Goal: Book appointment/travel/reservation

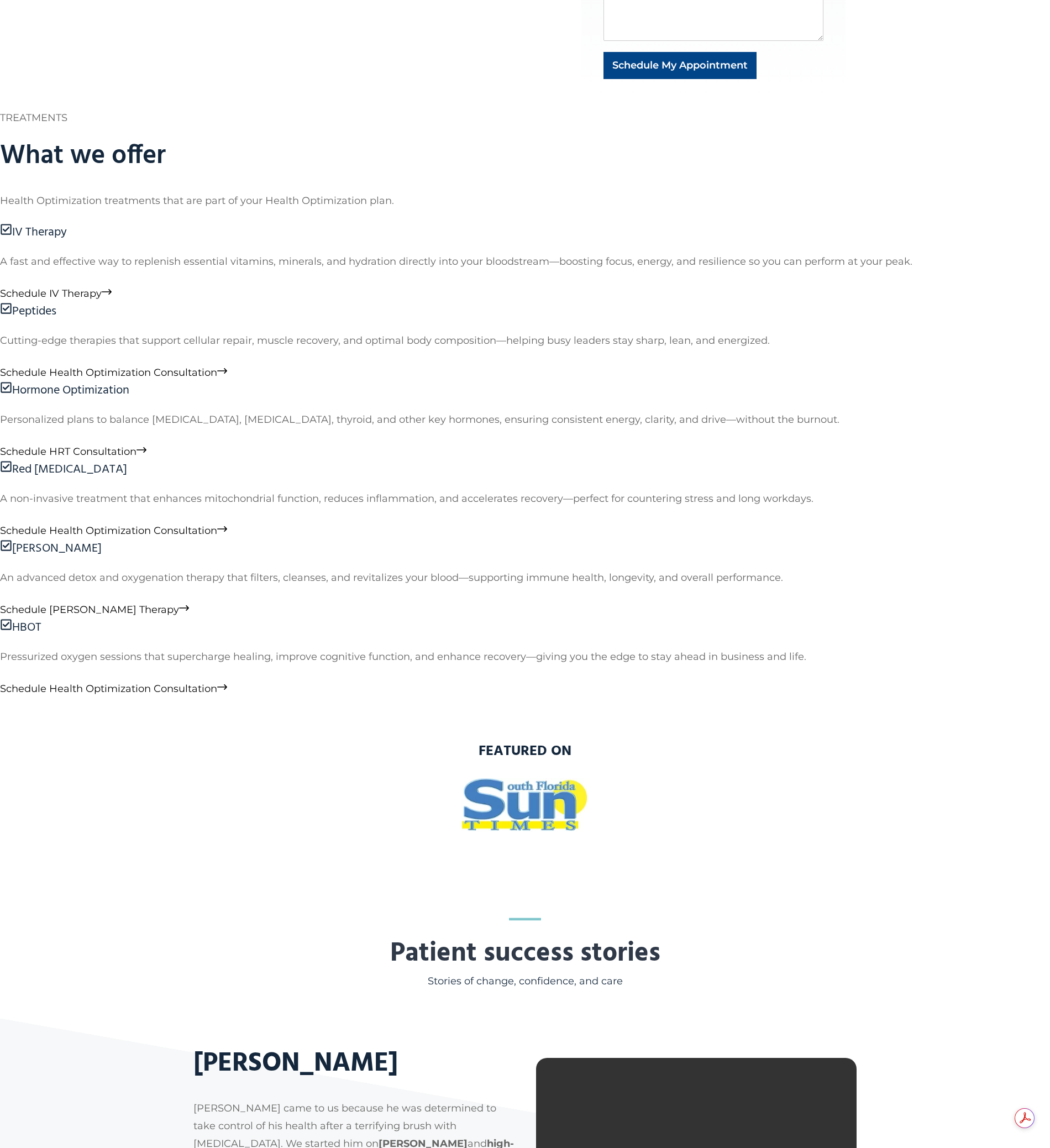
scroll to position [951, 0]
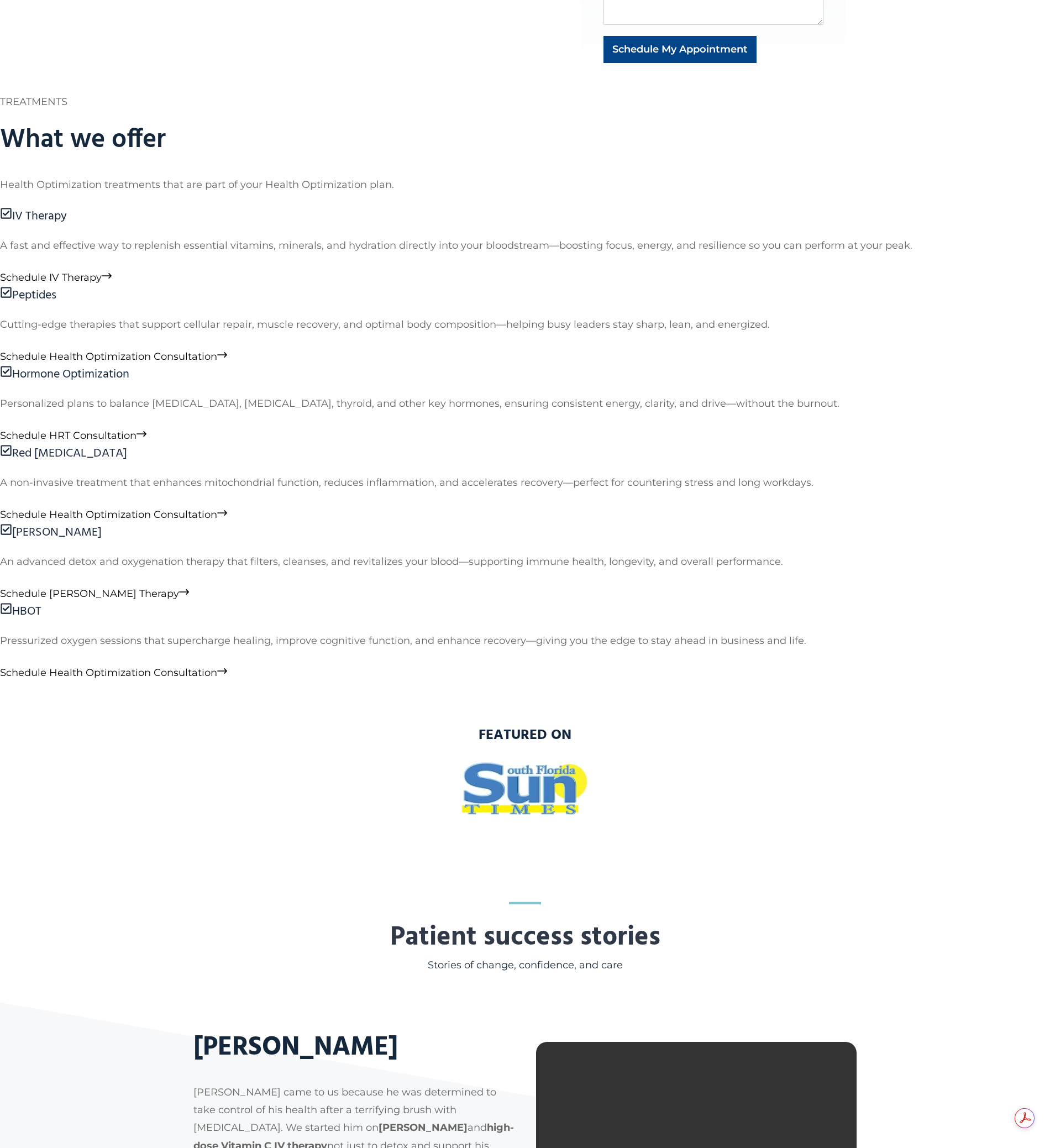
click at [102, 284] on span "Schedule IV Therapy" at bounding box center [51, 277] width 102 height 12
click at [217, 362] on span "Schedule Health Optimization Consultation" at bounding box center [108, 356] width 217 height 12
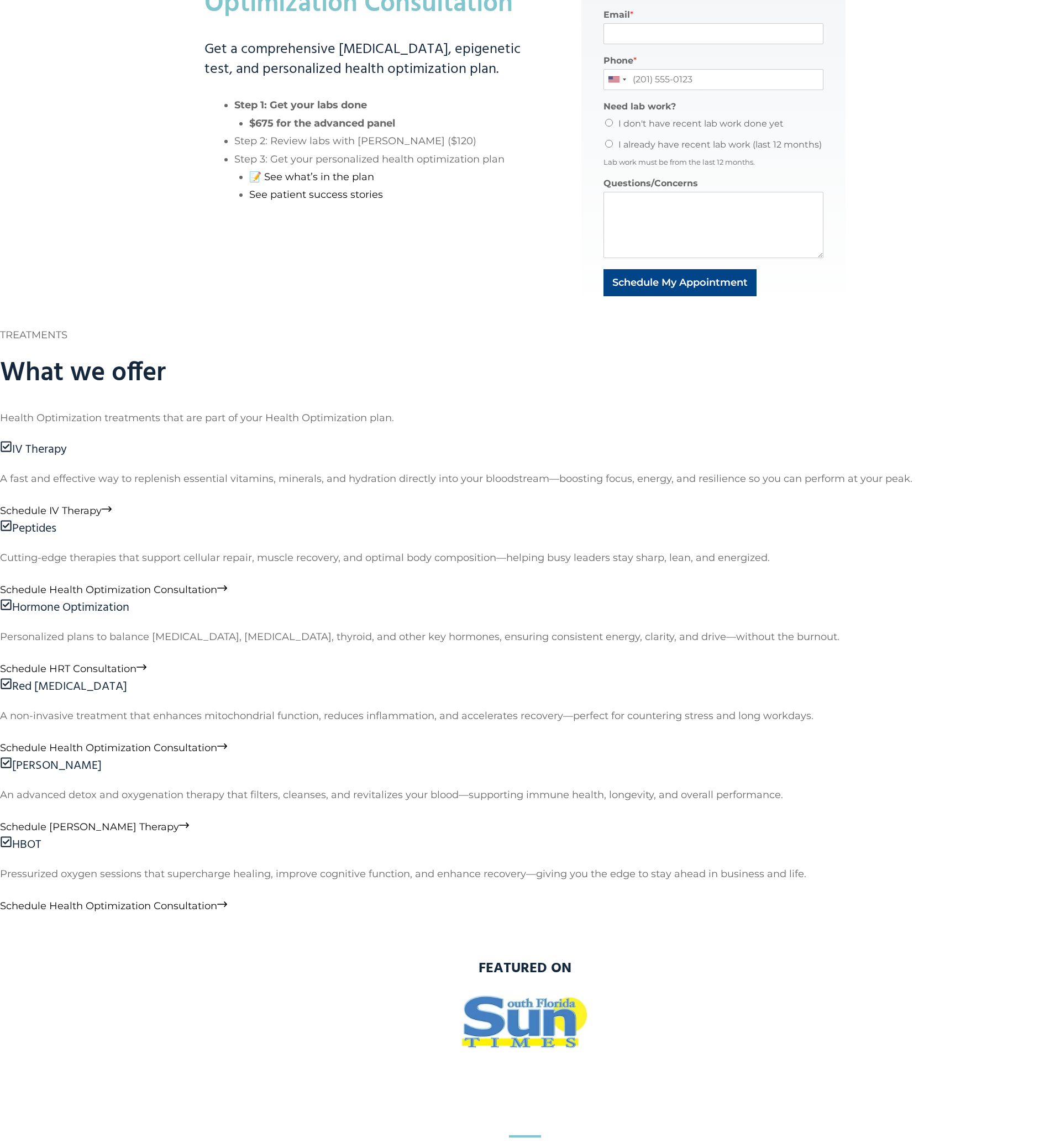
scroll to position [737, 0]
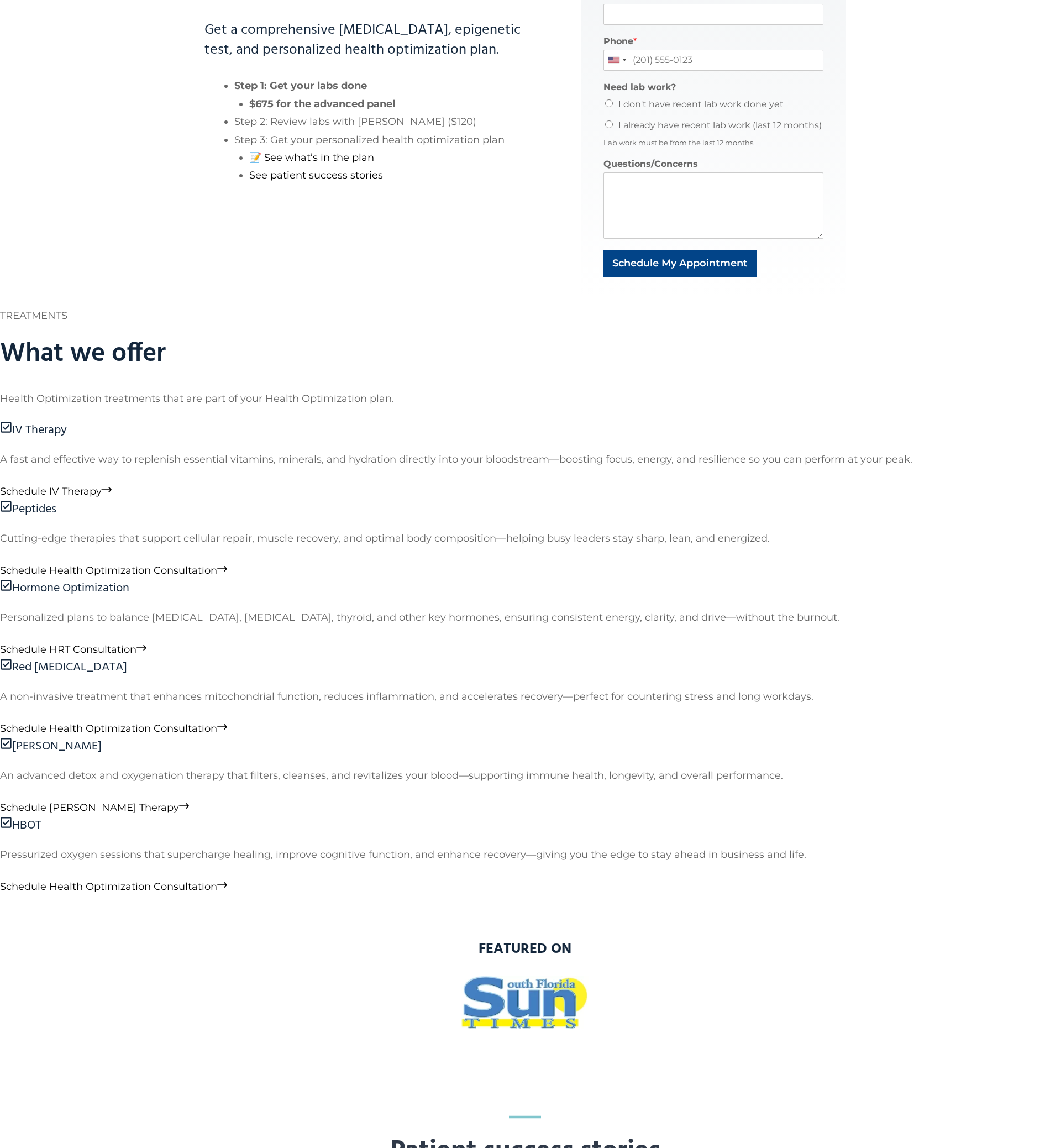
click at [137, 643] on span "Schedule HRT Consultation" at bounding box center [68, 649] width 137 height 12
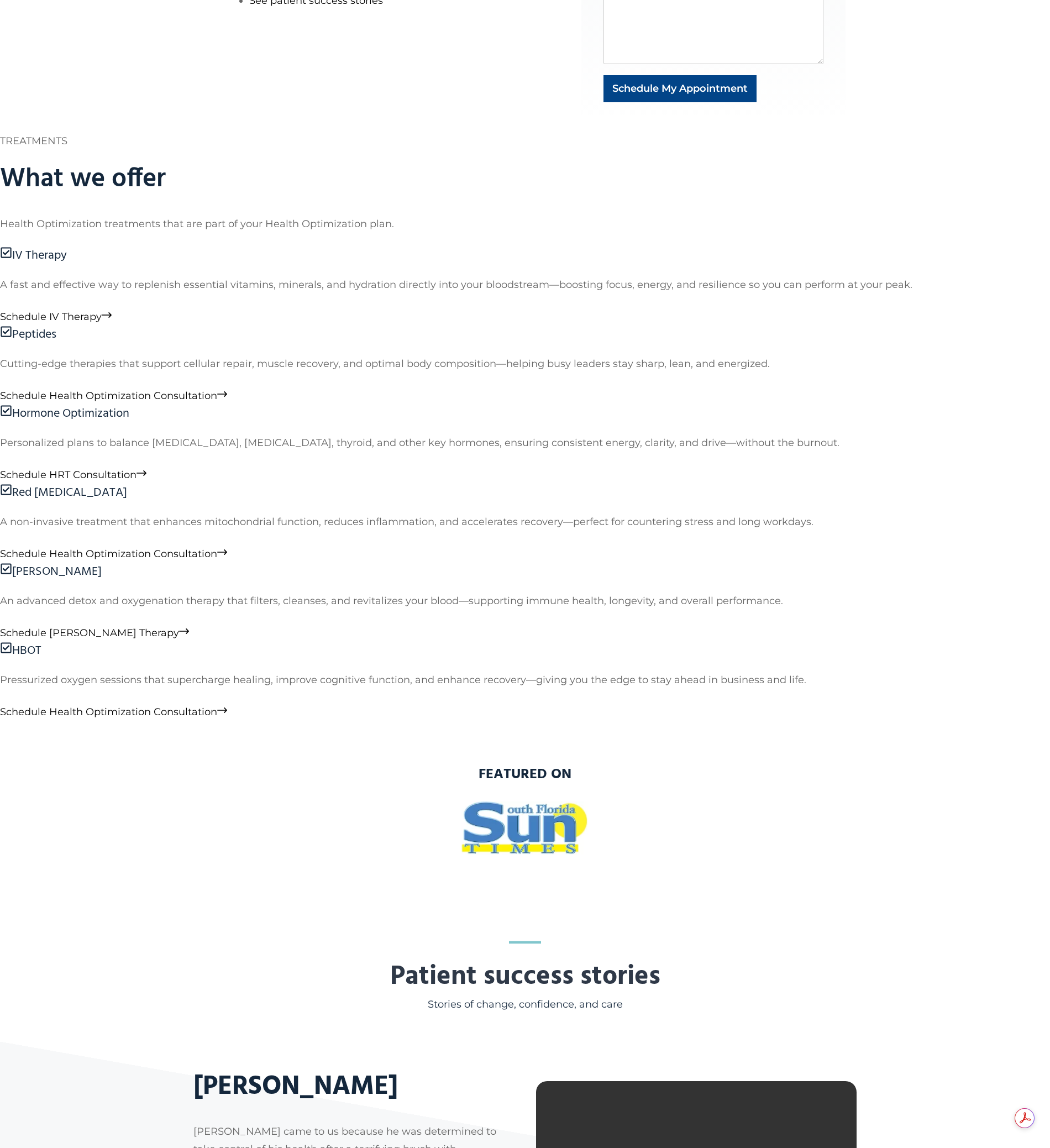
click at [217, 560] on span "Schedule Health Optimization Consultation" at bounding box center [108, 553] width 217 height 12
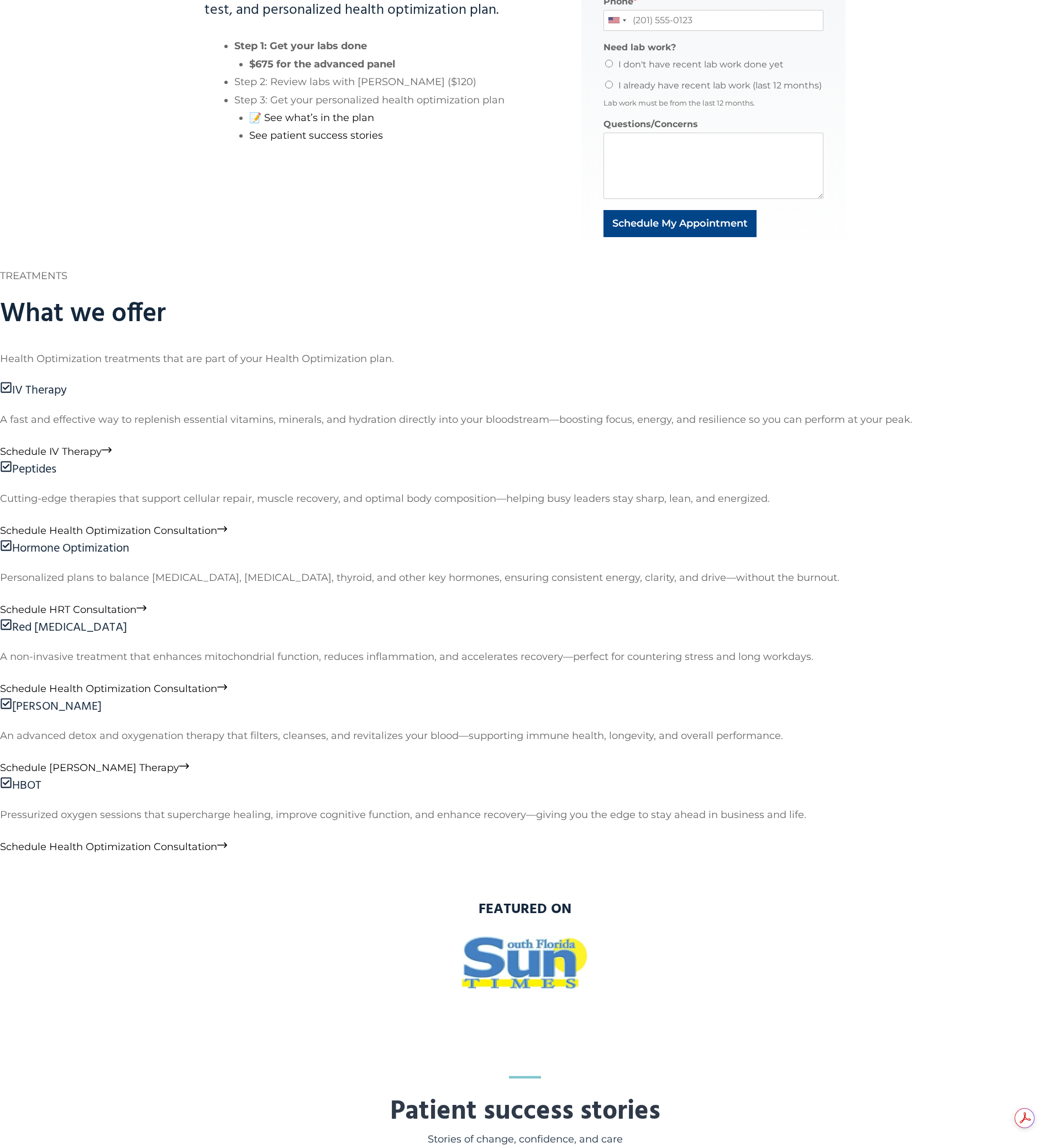
scroll to position [1137, 0]
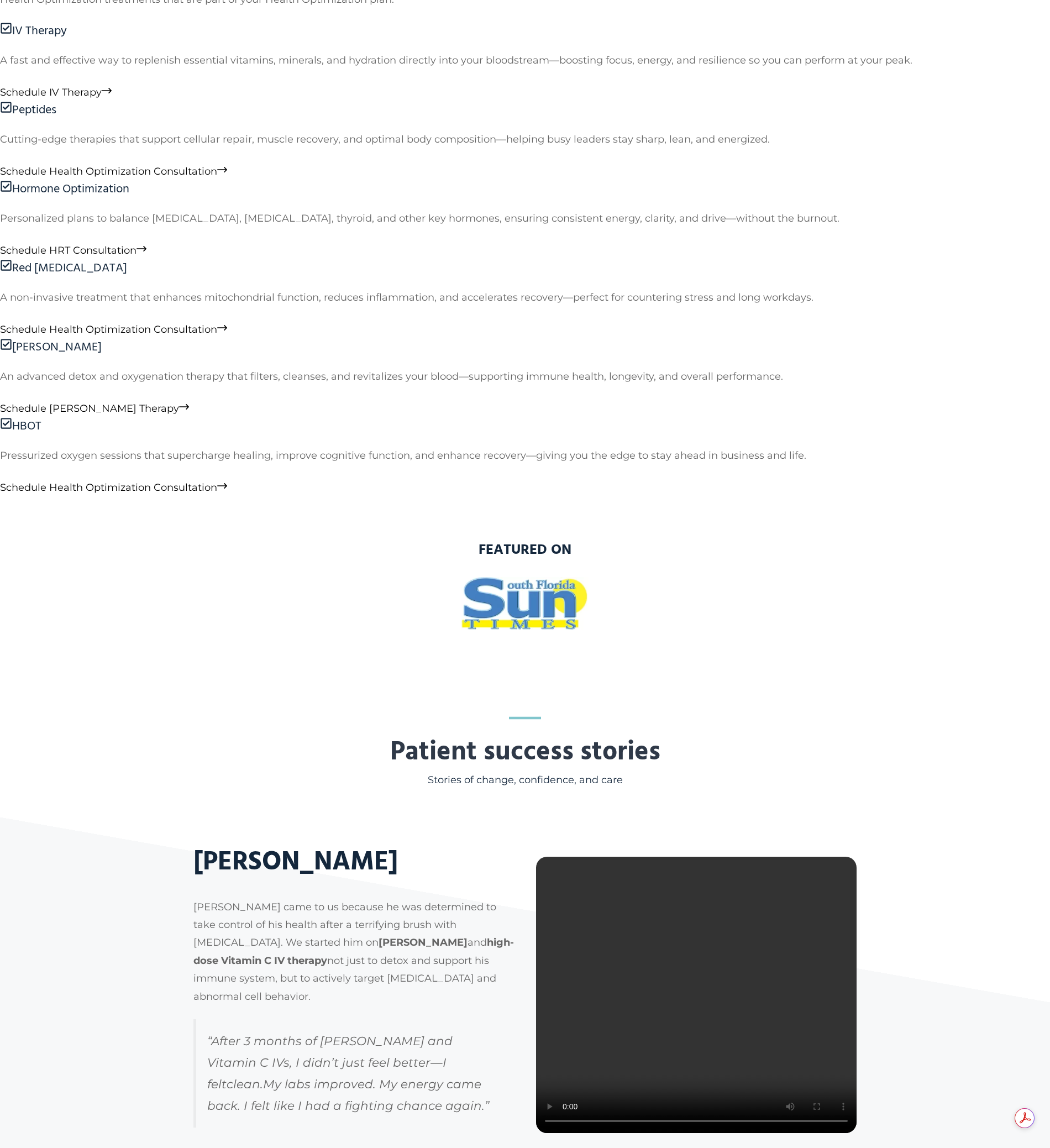
click at [179, 415] on span "Schedule EBOO Therapy" at bounding box center [89, 408] width 179 height 12
click at [217, 481] on span "Schedule Health Optimization Consultation" at bounding box center [108, 487] width 217 height 12
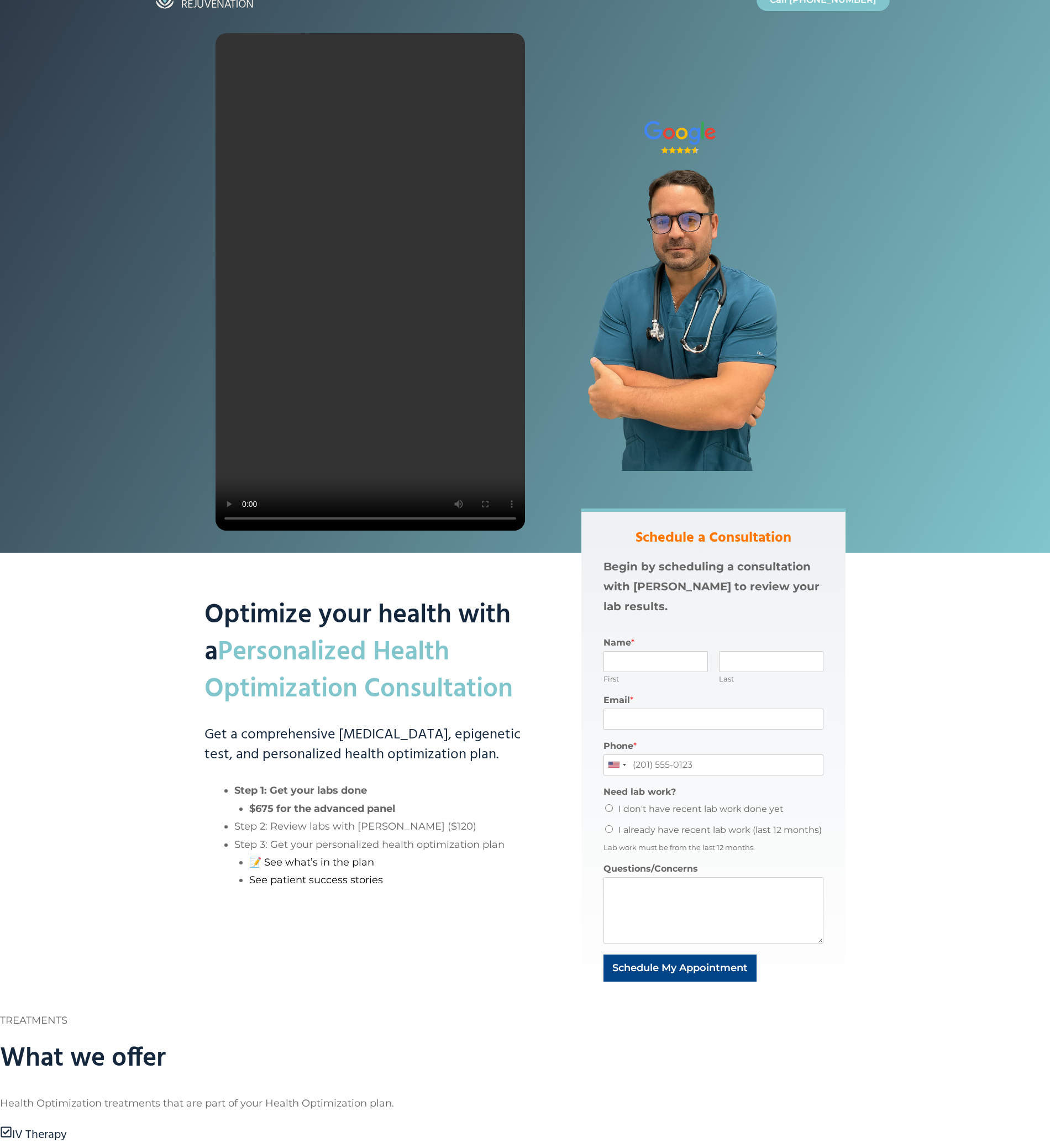
scroll to position [0, 0]
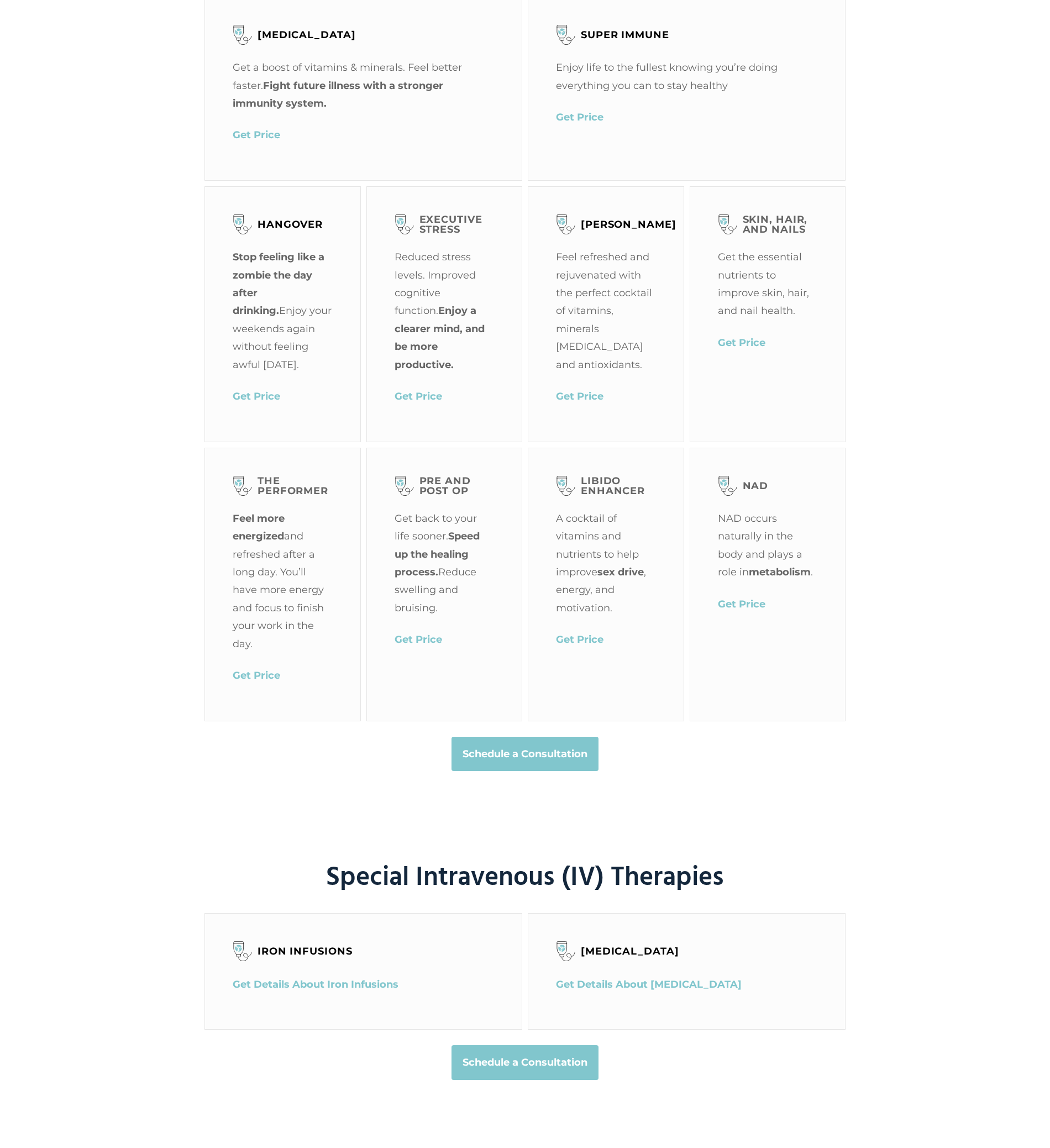
scroll to position [489, 0]
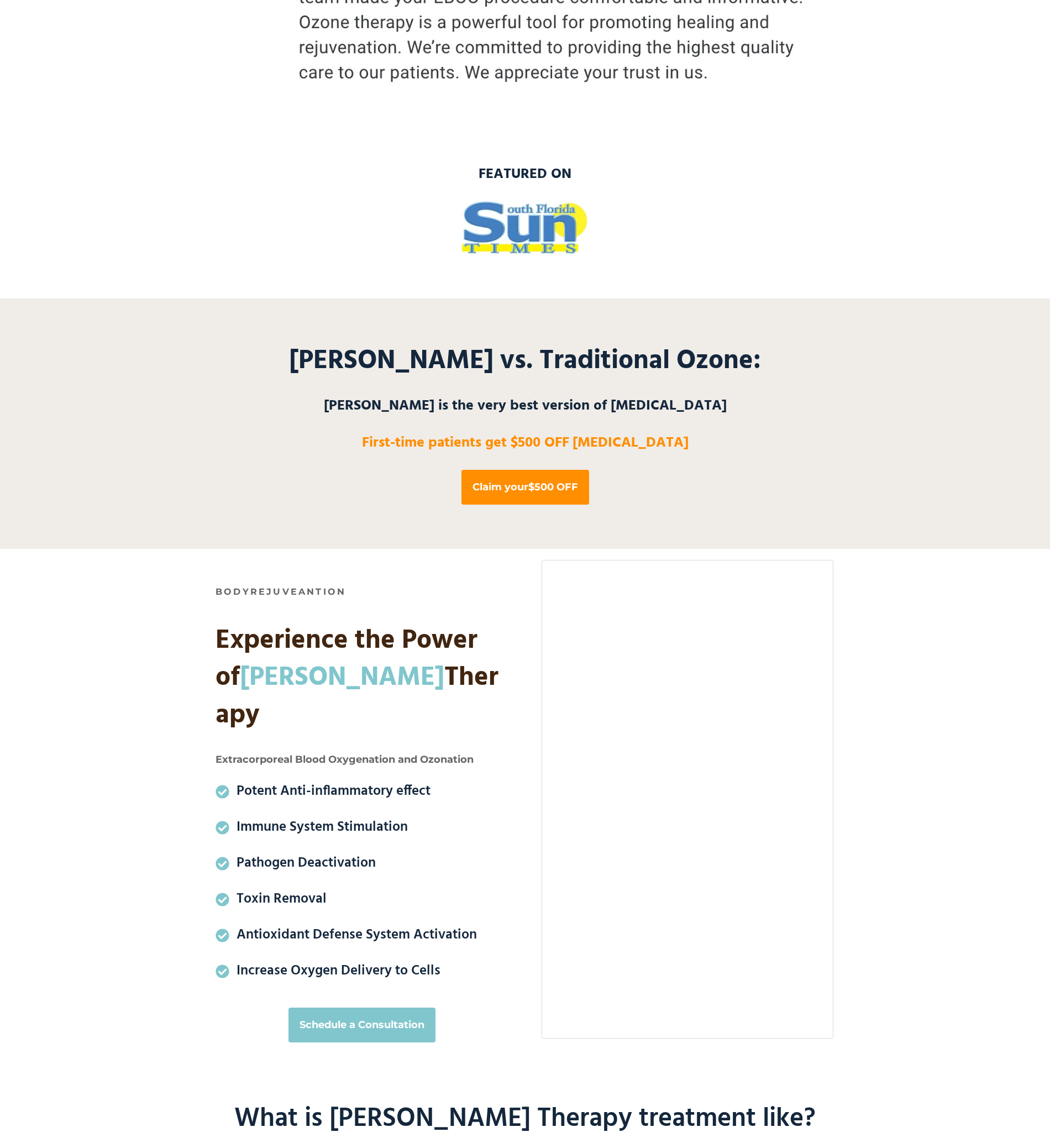
scroll to position [400, 0]
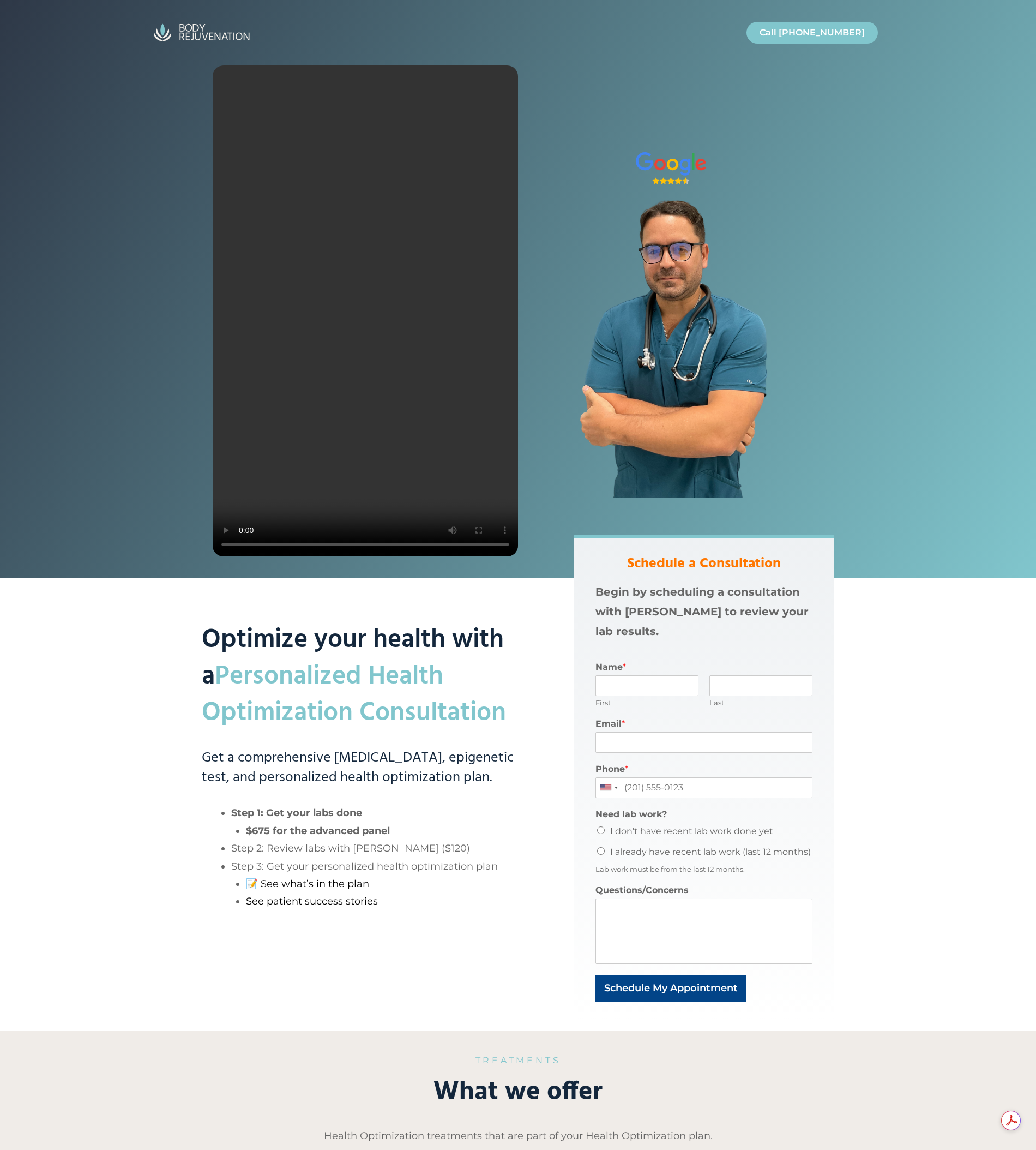
click at [60, 475] on div at bounding box center [518, 289] width 1036 height 578
click at [159, 531] on div at bounding box center [518, 289] width 1036 height 578
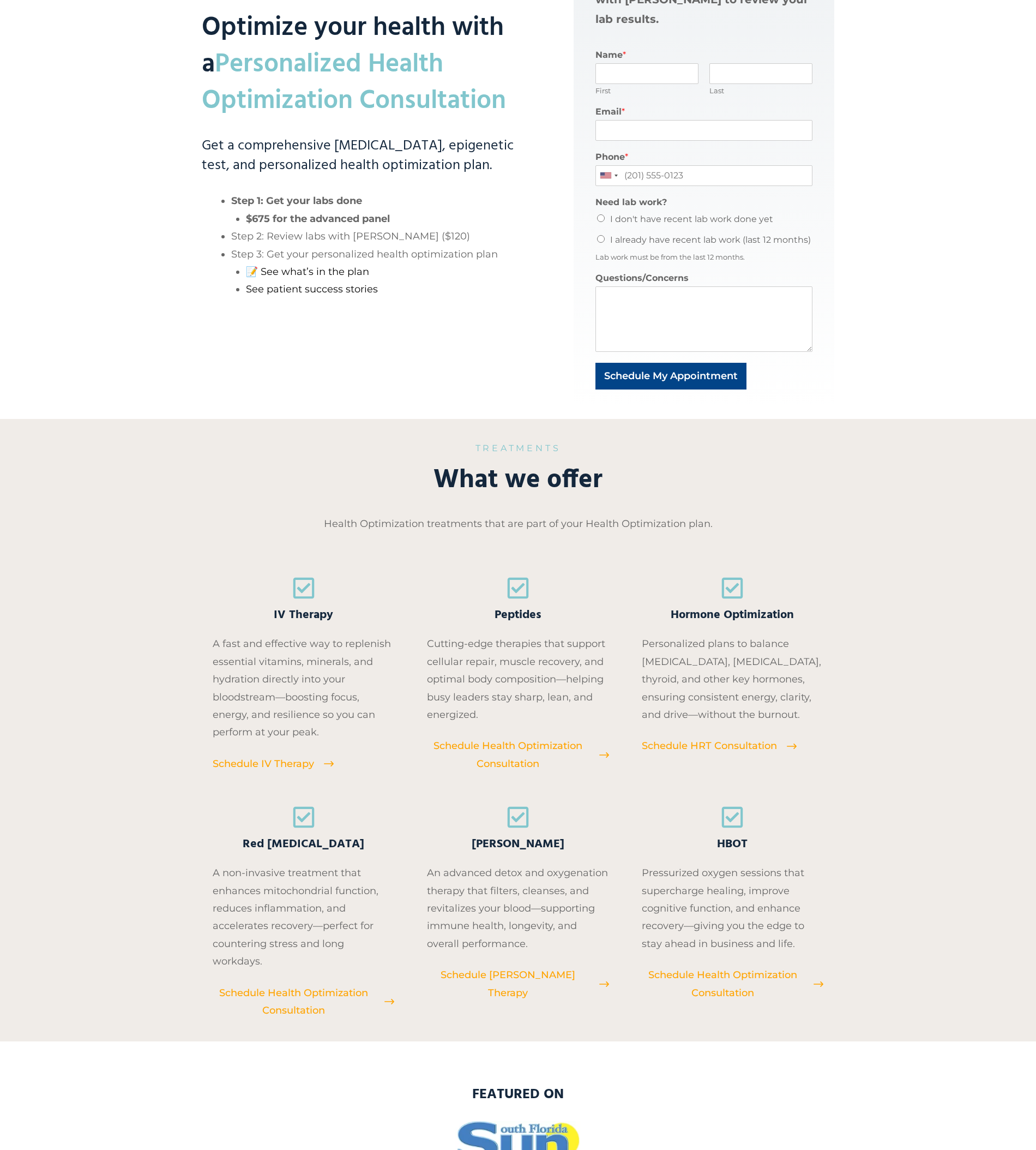
scroll to position [620, 0]
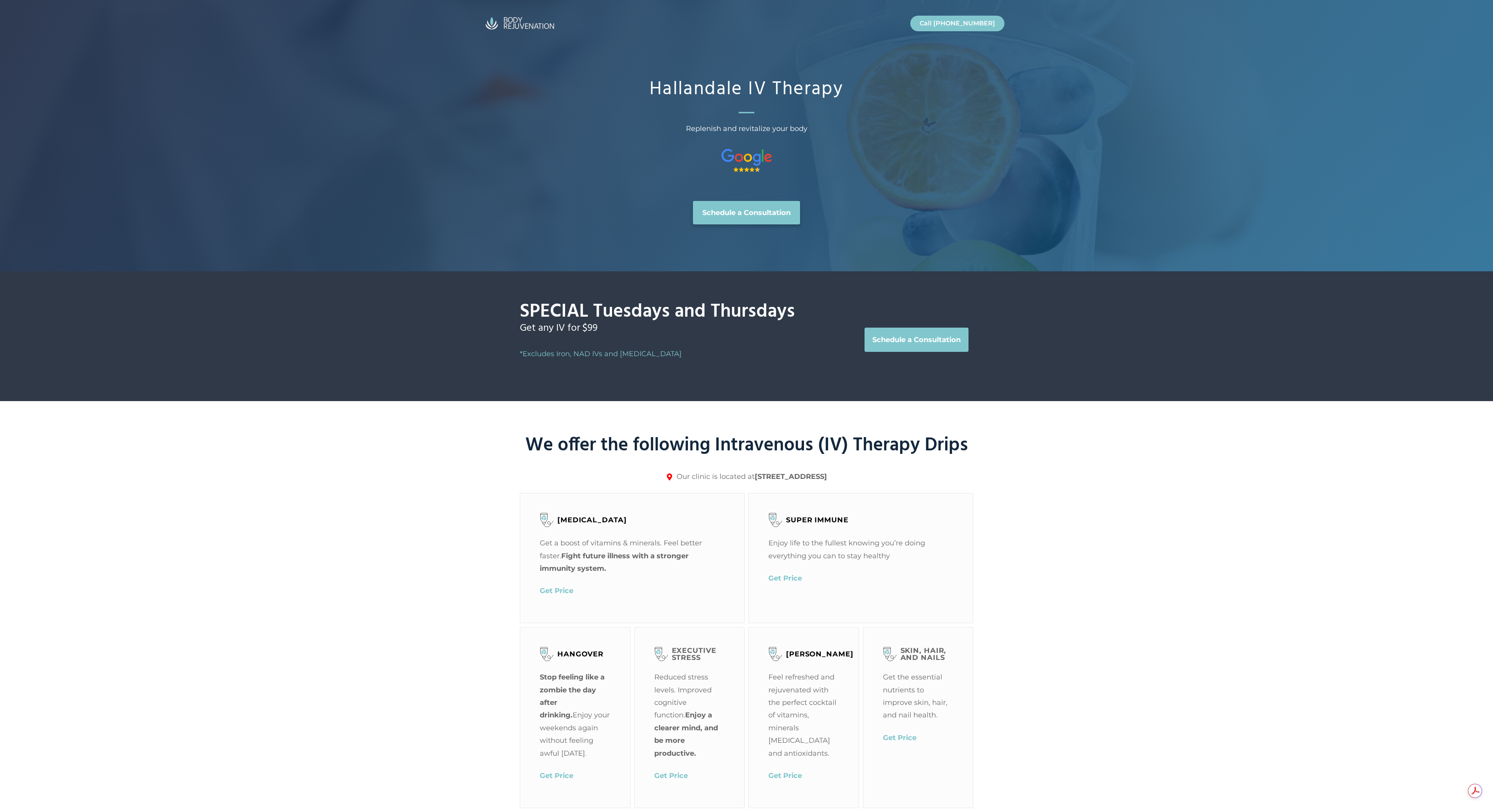
click at [456, 118] on div "Hallandale IV Therapy Replenish and revitalize your body Schedule a Consultation" at bounding box center [746, 136] width 1493 height 271
